Goal: Task Accomplishment & Management: Complete application form

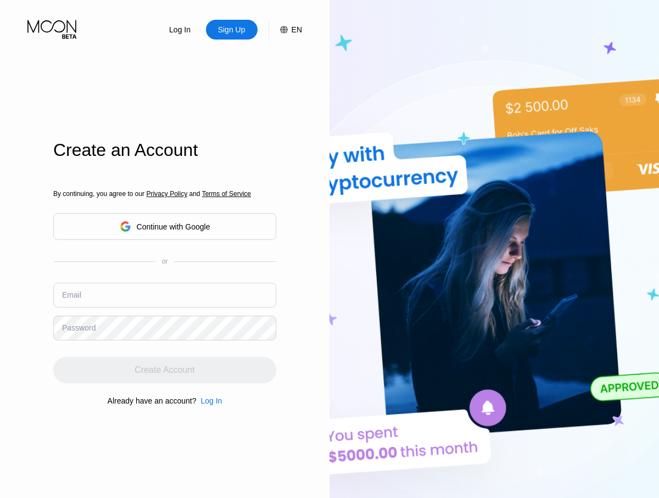
click at [165, 283] on input "text" at bounding box center [164, 295] width 223 height 25
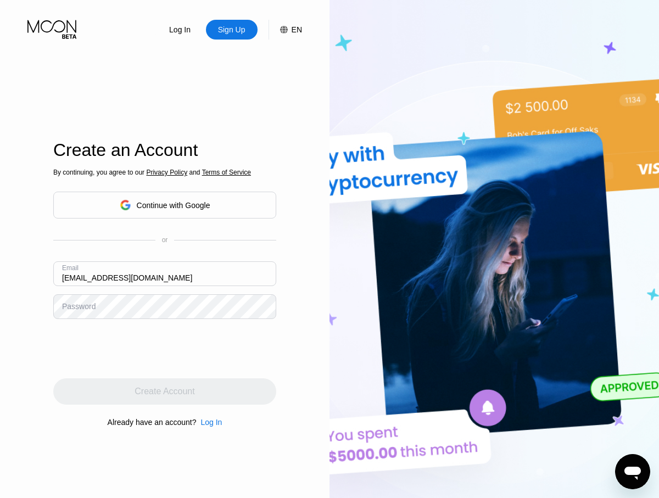
type input "[EMAIL_ADDRESS][DOMAIN_NAME]"
click at [165, 392] on div "Create Account" at bounding box center [165, 391] width 60 height 11
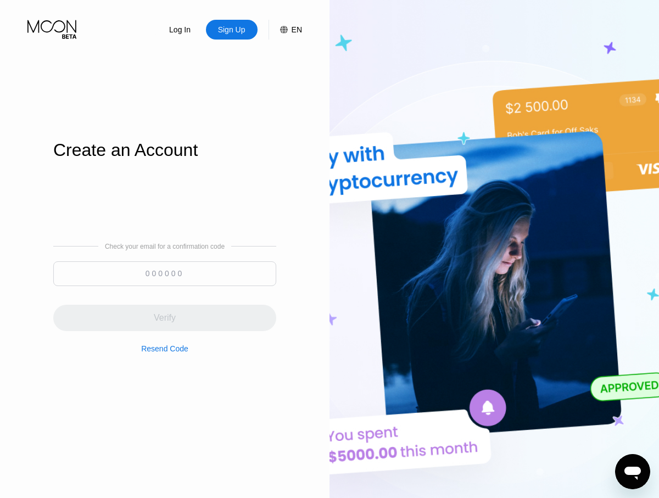
click at [165, 273] on input at bounding box center [164, 273] width 223 height 25
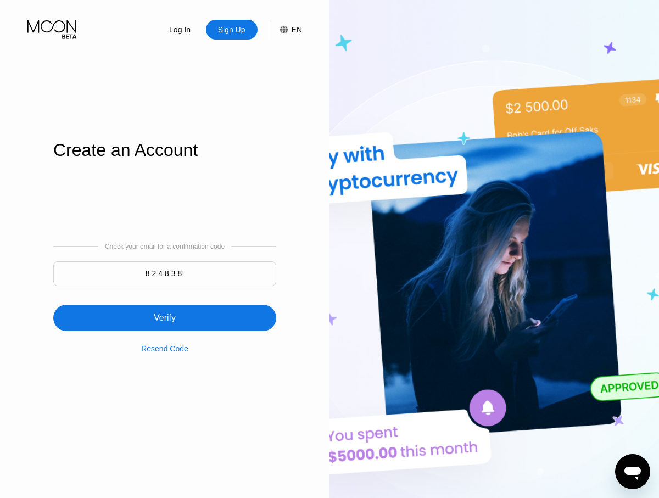
type input "824838"
click at [165, 311] on div "Verify" at bounding box center [164, 318] width 223 height 26
